Goal: Task Accomplishment & Management: Manage account settings

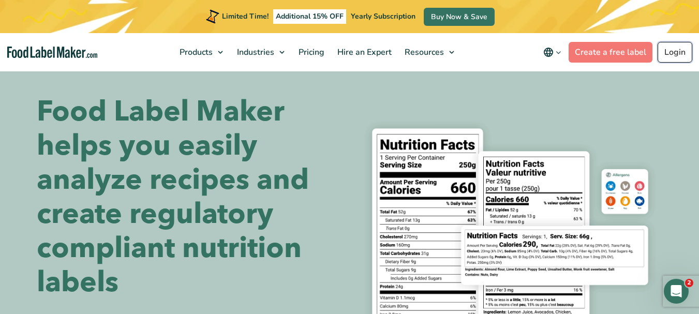
click at [680, 49] on link "Login" at bounding box center [675, 52] width 35 height 21
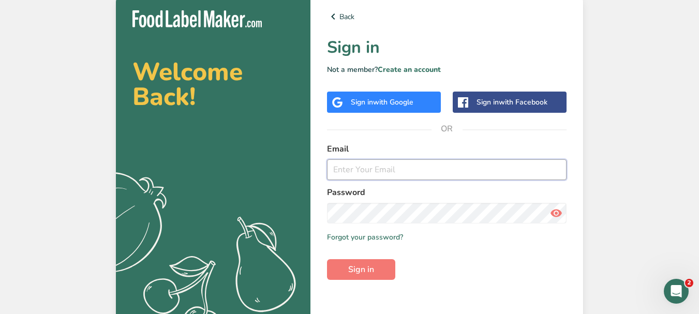
click at [360, 170] on input "email" at bounding box center [447, 169] width 240 height 21
type input "[PERSON_NAME][EMAIL_ADDRESS][DOMAIN_NAME]"
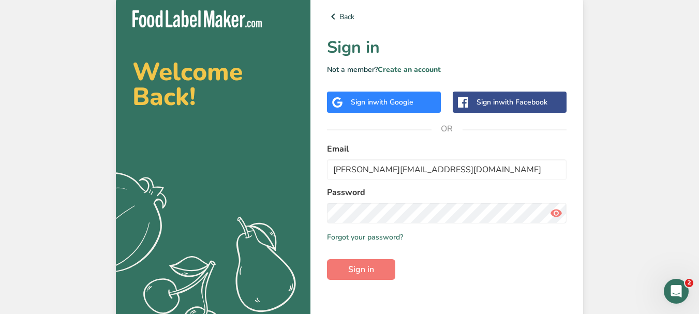
click at [554, 215] on icon at bounding box center [556, 213] width 12 height 19
click at [364, 267] on span "Sign in" at bounding box center [361, 269] width 26 height 12
